Goal: Transaction & Acquisition: Purchase product/service

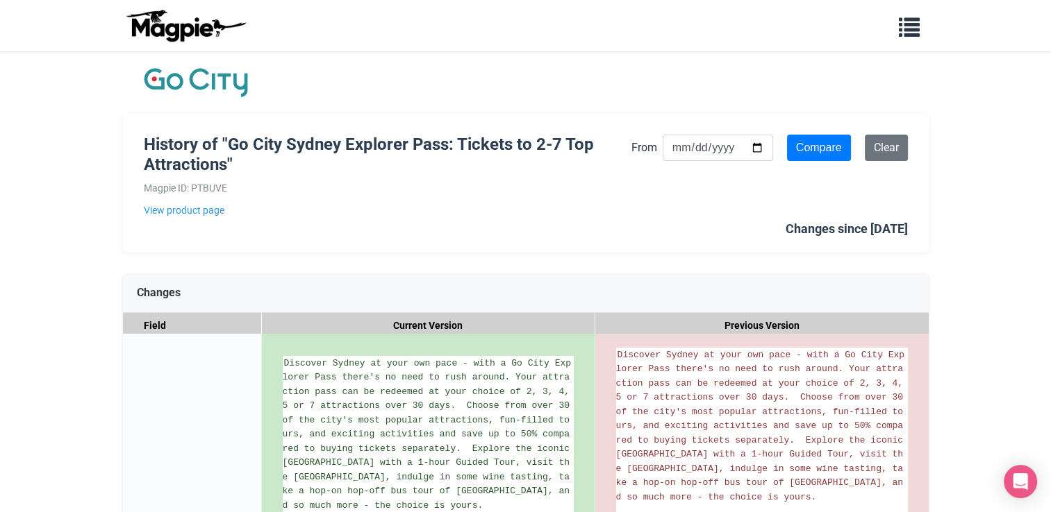
click at [298, 208] on link "View product page" at bounding box center [387, 210] width 487 height 15
click at [226, 209] on link "View product page" at bounding box center [387, 210] width 487 height 15
